Goal: Information Seeking & Learning: Learn about a topic

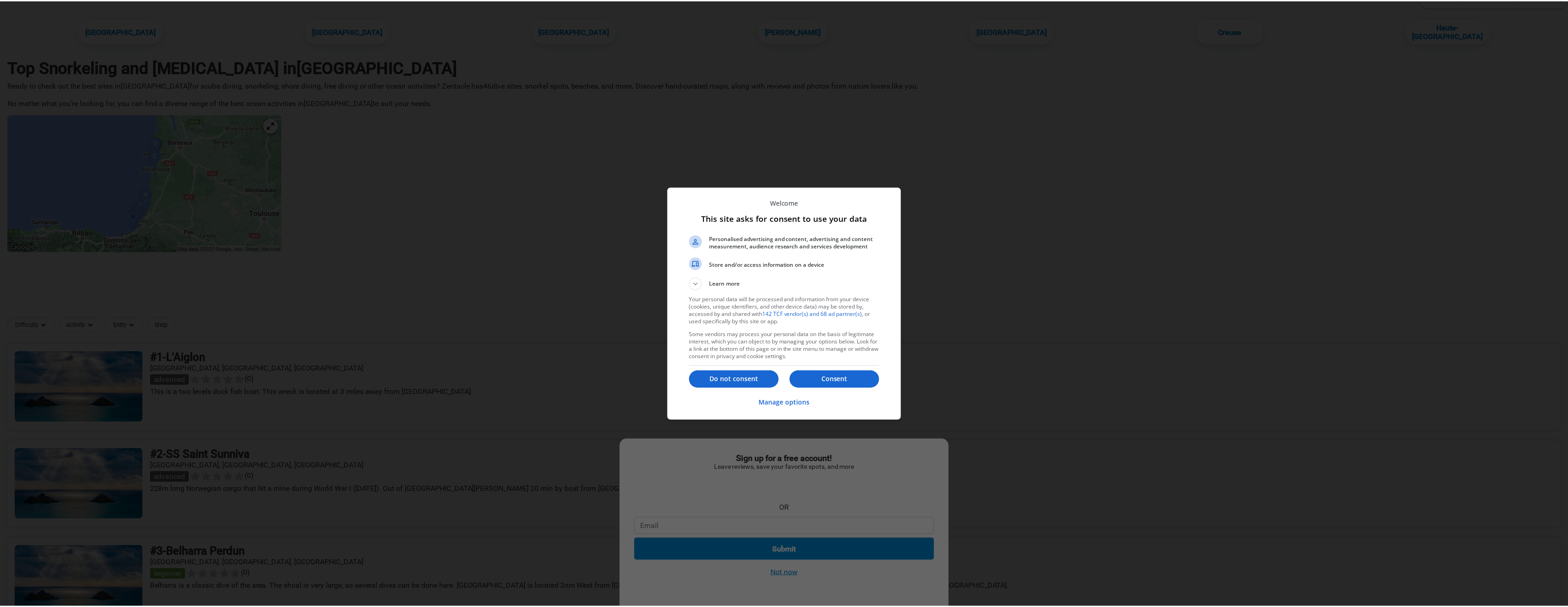
scroll to position [46, 0]
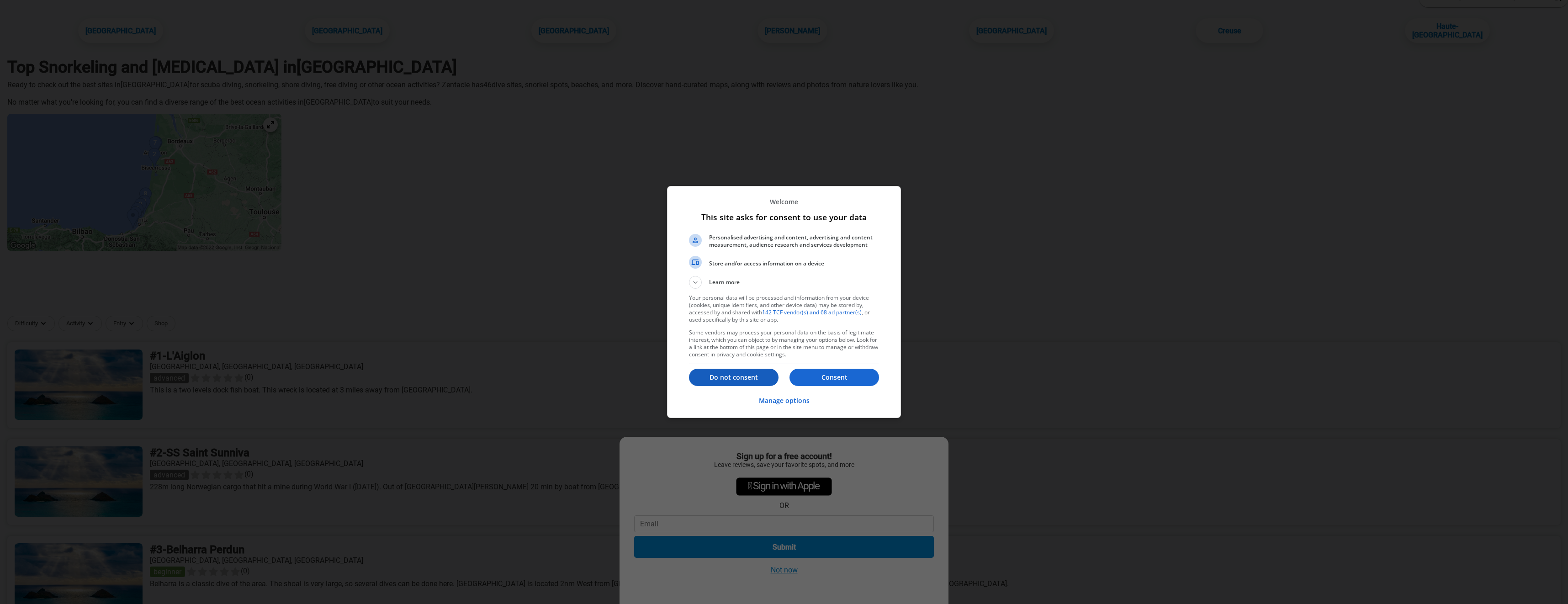
click at [757, 380] on p "Do not consent" at bounding box center [733, 377] width 90 height 9
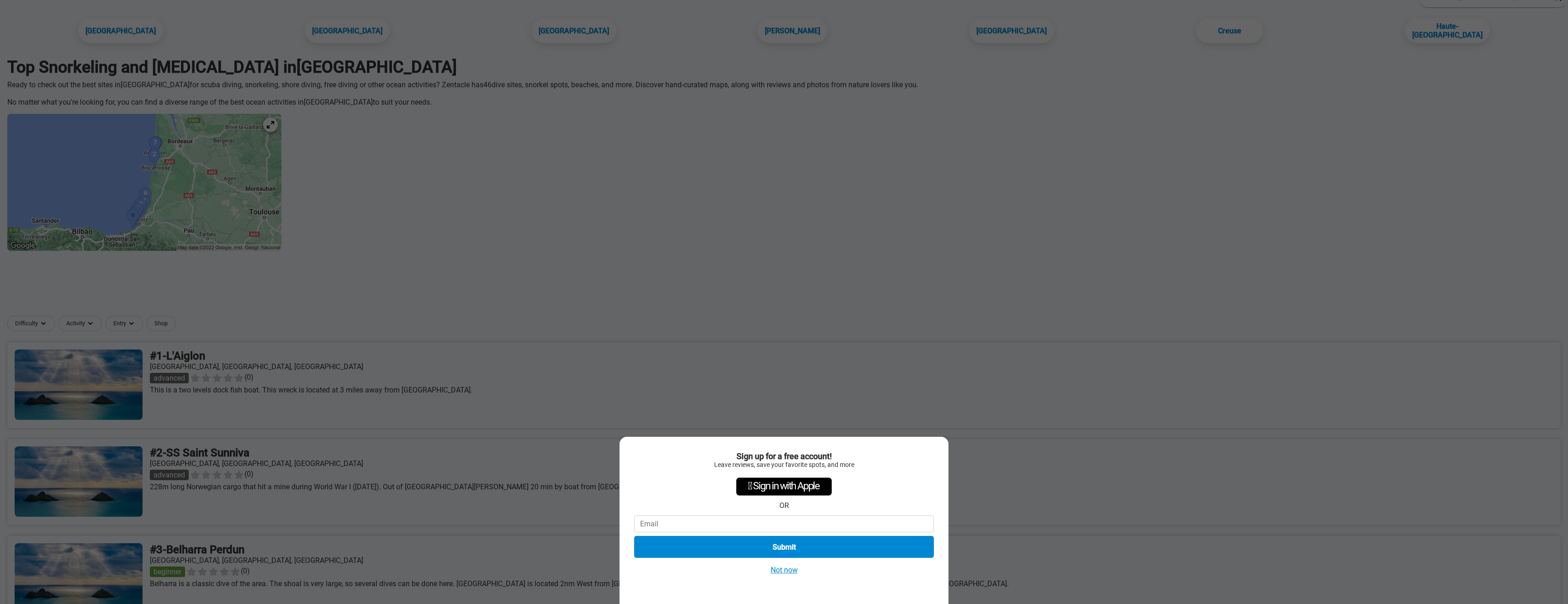
click at [788, 569] on button "Not now" at bounding box center [784, 569] width 33 height 9
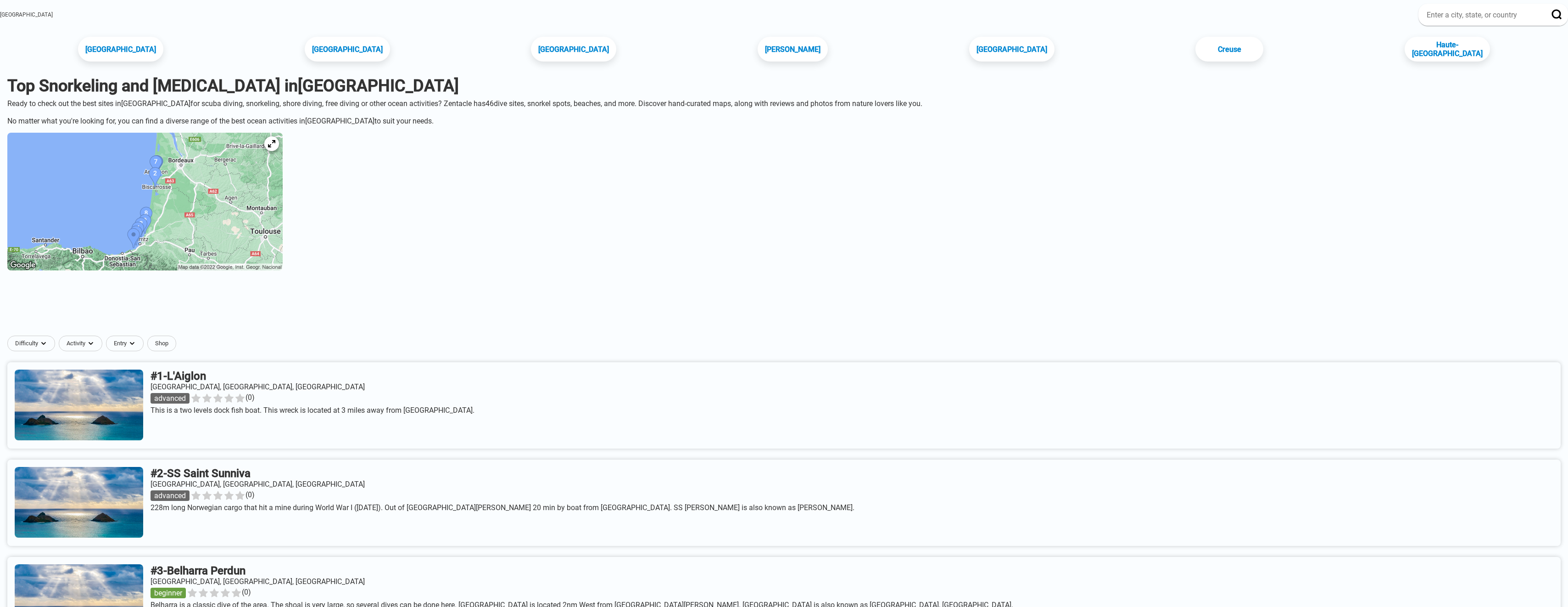
scroll to position [0, 0]
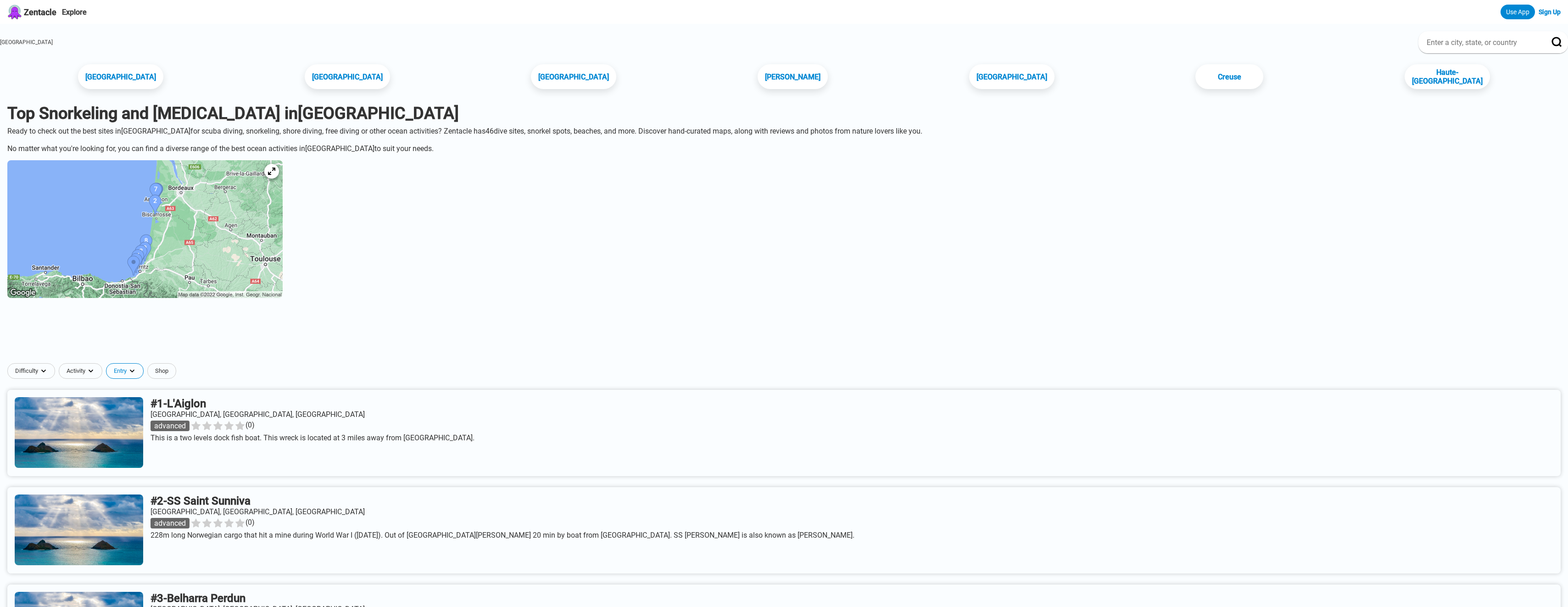
click at [180, 397] on div "Shore" at bounding box center [179, 400] width 79 height 13
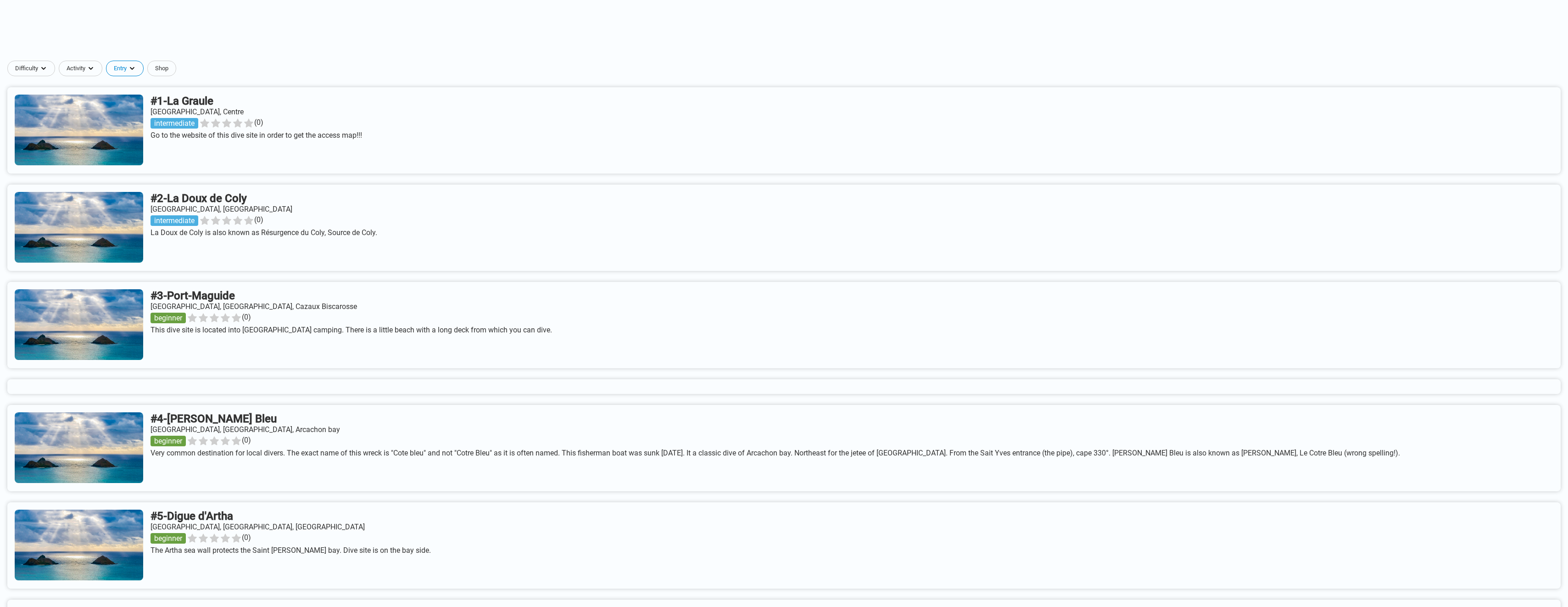
scroll to position [321, 0]
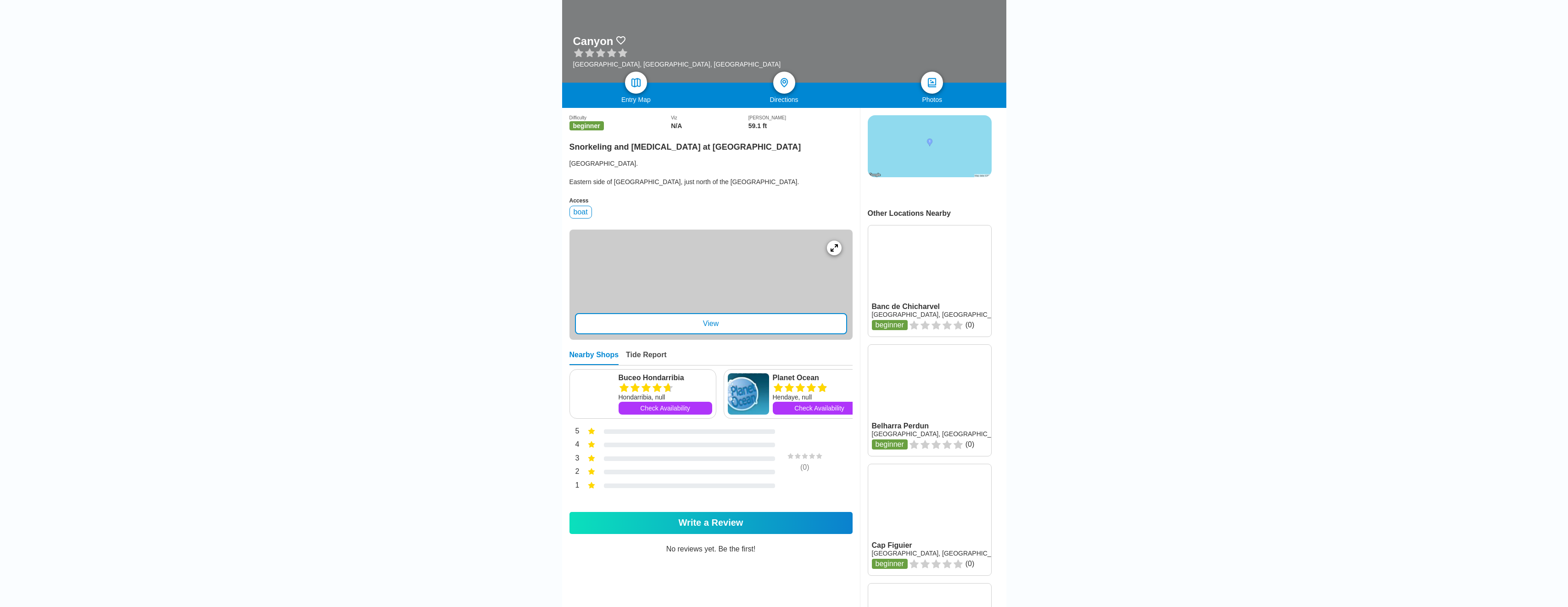
scroll to position [92, 0]
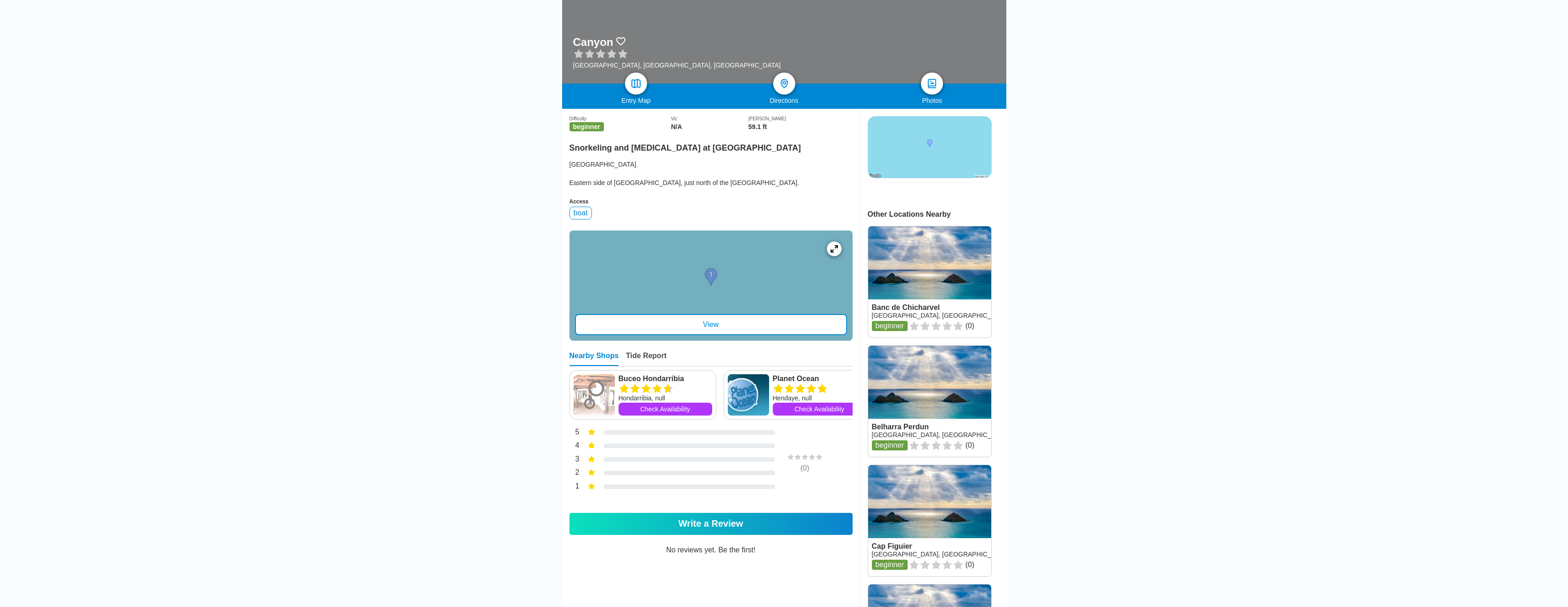
click at [712, 333] on div "View" at bounding box center [711, 324] width 272 height 21
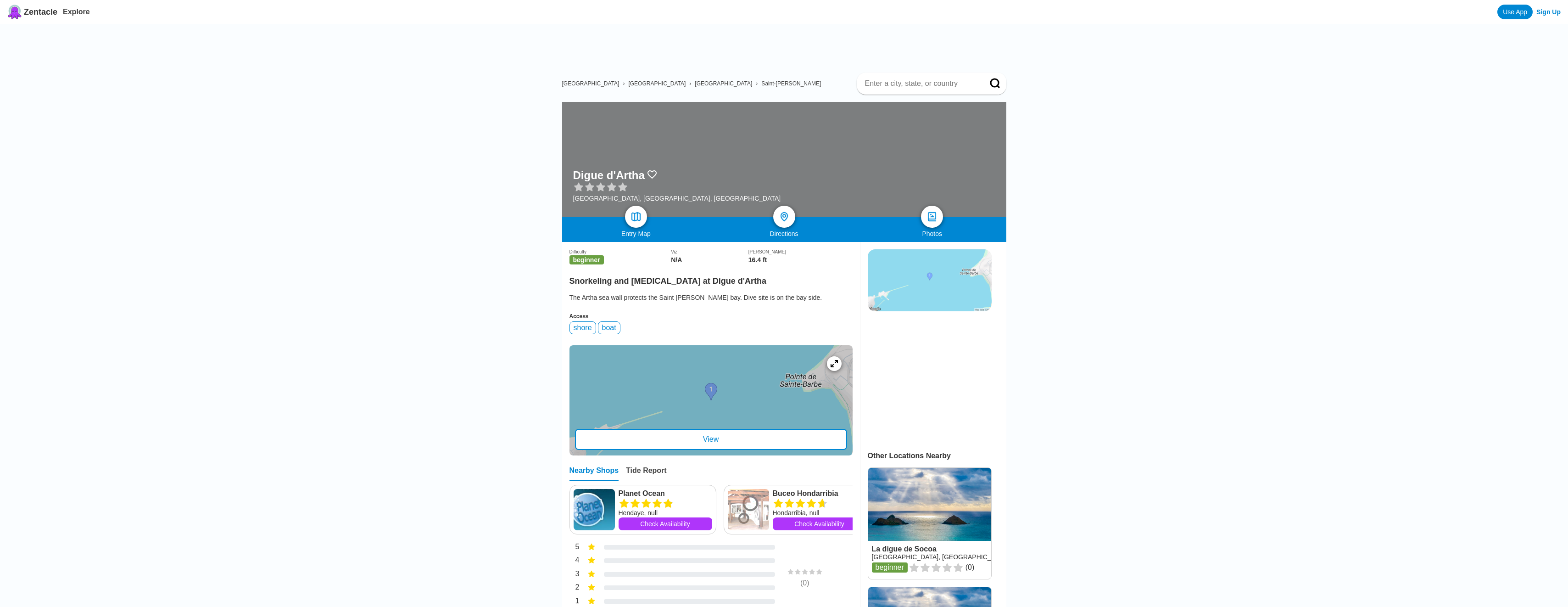
scroll to position [46, 0]
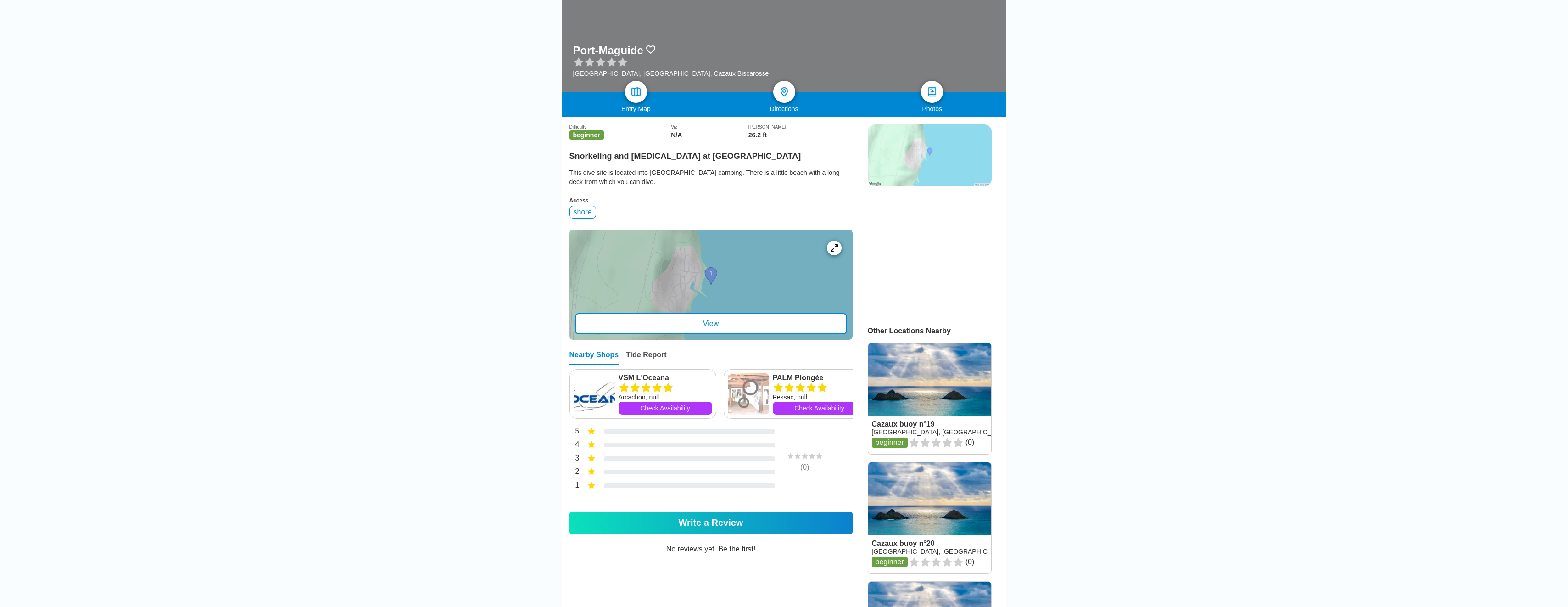
scroll to position [138, 0]
